Goal: Book appointment/travel/reservation

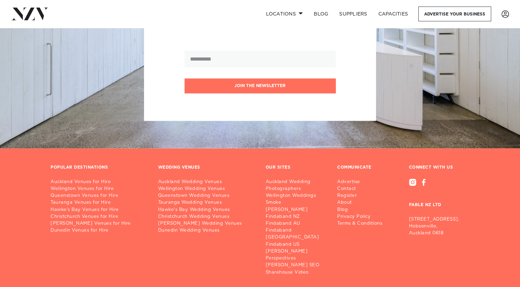
scroll to position [635, 0]
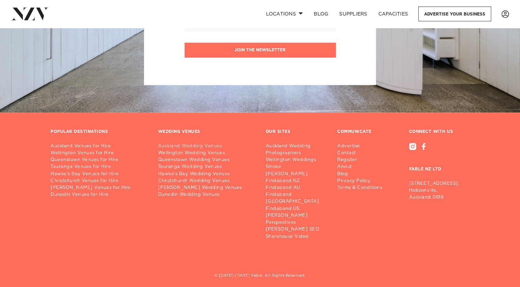
click at [188, 145] on link "Auckland Wedding Venues" at bounding box center [206, 146] width 97 height 7
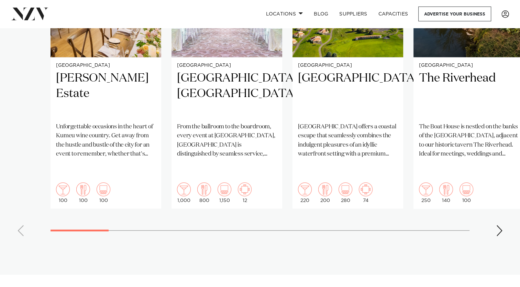
scroll to position [585, 0]
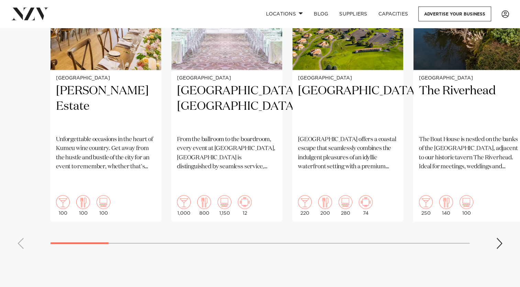
click at [500, 238] on div "Next slide" at bounding box center [499, 243] width 7 height 11
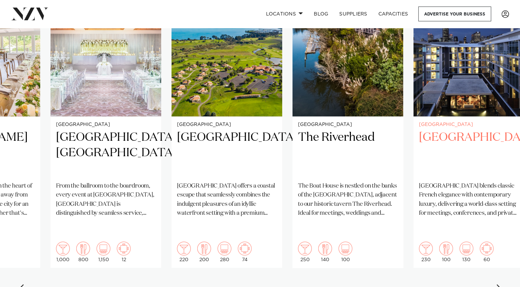
scroll to position [550, 0]
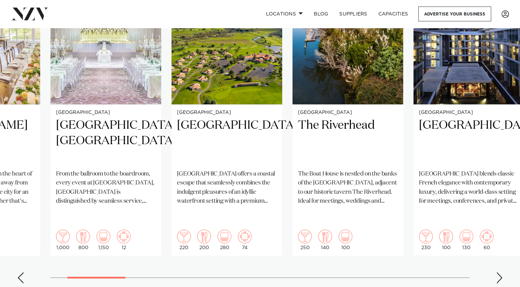
click at [497, 272] on div "Next slide" at bounding box center [499, 277] width 7 height 11
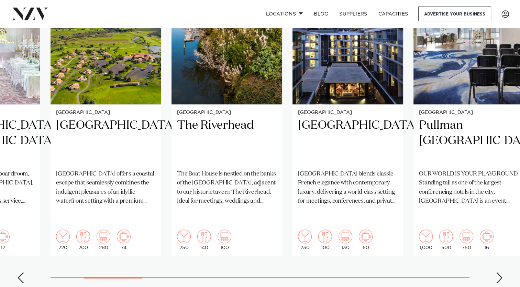
click at [497, 272] on div "Next slide" at bounding box center [499, 277] width 7 height 11
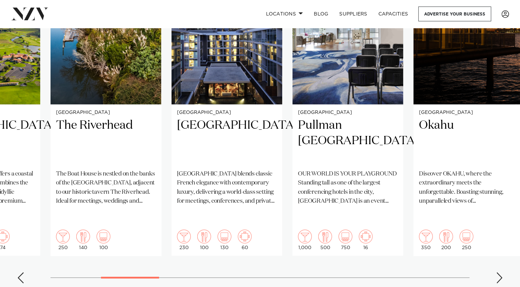
click at [498, 272] on div "Next slide" at bounding box center [499, 277] width 7 height 11
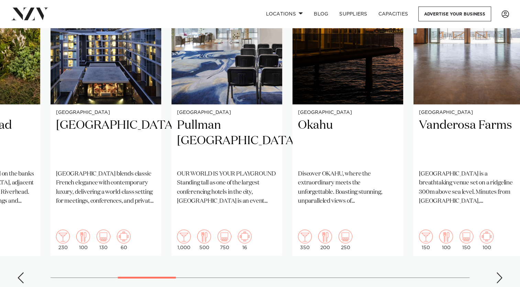
click at [498, 272] on div "Next slide" at bounding box center [499, 277] width 7 height 11
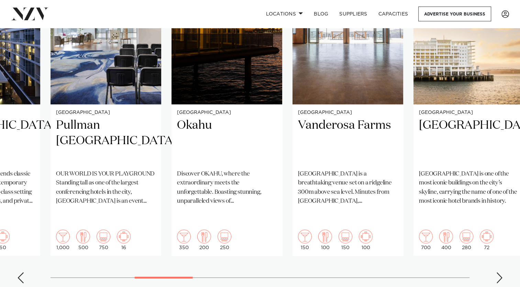
click at [498, 272] on div "Next slide" at bounding box center [499, 277] width 7 height 11
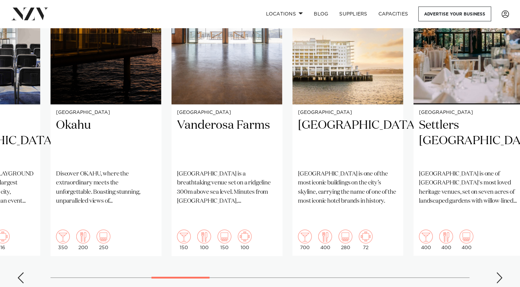
click at [498, 272] on div "Next slide" at bounding box center [499, 277] width 7 height 11
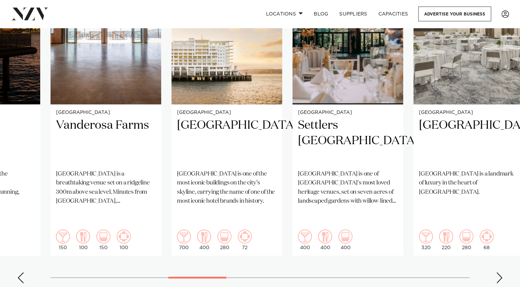
click at [499, 272] on div "Next slide" at bounding box center [499, 277] width 7 height 11
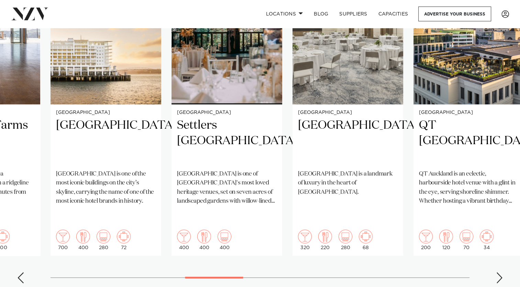
click at [499, 272] on div "Next slide" at bounding box center [499, 277] width 7 height 11
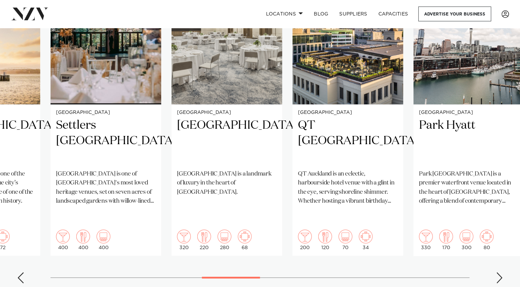
click at [499, 272] on div "Next slide" at bounding box center [499, 277] width 7 height 11
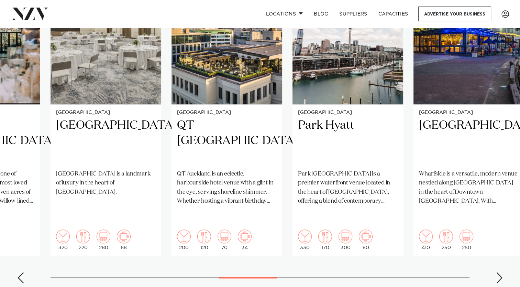
click at [499, 272] on div "Next slide" at bounding box center [499, 277] width 7 height 11
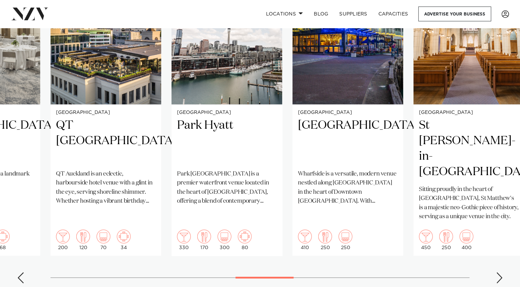
click at [499, 272] on div "Next slide" at bounding box center [499, 277] width 7 height 11
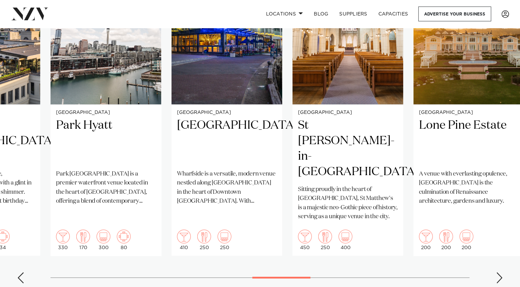
click at [499, 272] on div "Next slide" at bounding box center [499, 277] width 7 height 11
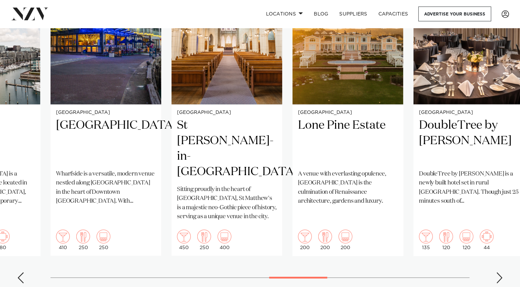
click at [499, 272] on div "Next slide" at bounding box center [499, 277] width 7 height 11
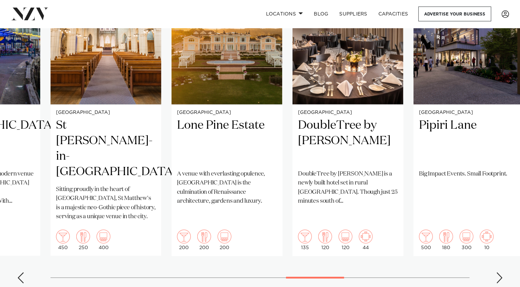
click at [499, 272] on div "Next slide" at bounding box center [499, 277] width 7 height 11
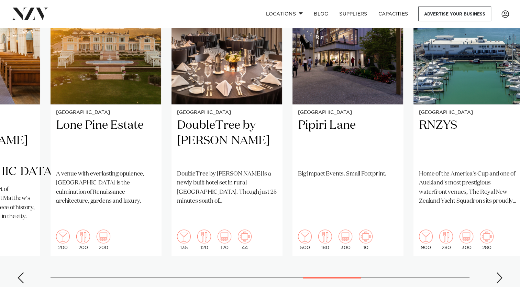
click at [499, 272] on div "Next slide" at bounding box center [499, 277] width 7 height 11
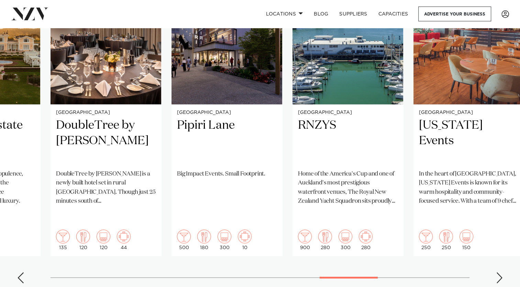
click at [499, 272] on div "Next slide" at bounding box center [499, 277] width 7 height 11
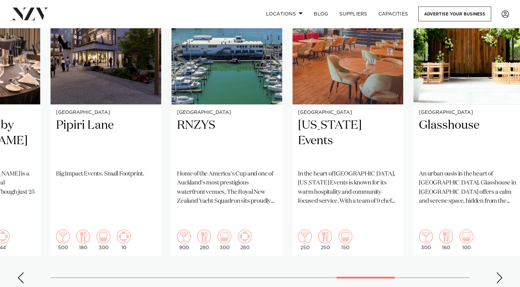
click at [499, 272] on div "Next slide" at bounding box center [499, 277] width 7 height 11
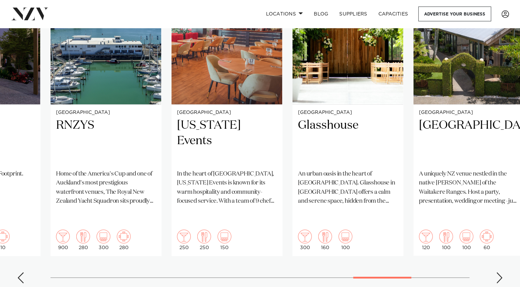
click at [499, 272] on div "Next slide" at bounding box center [499, 277] width 7 height 11
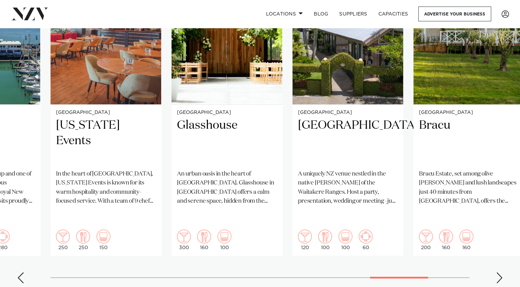
click at [499, 272] on div "Next slide" at bounding box center [499, 277] width 7 height 11
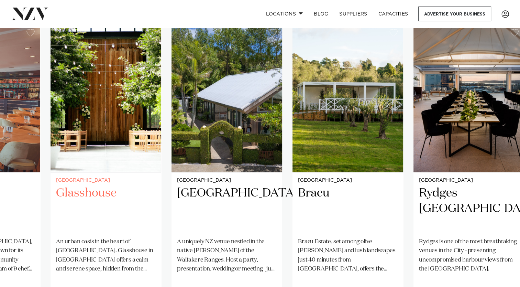
scroll to position [481, 0]
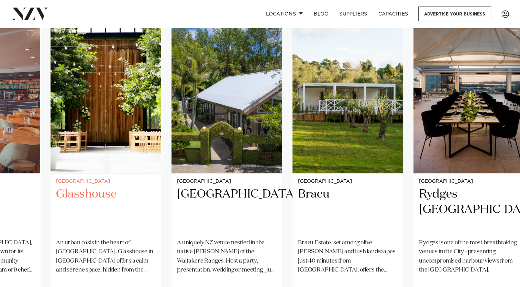
click at [94, 186] on h2 "Glasshouse" at bounding box center [106, 209] width 100 height 46
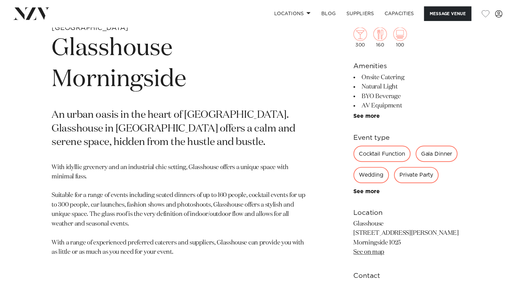
scroll to position [272, 0]
